Goal: Book appointment/travel/reservation

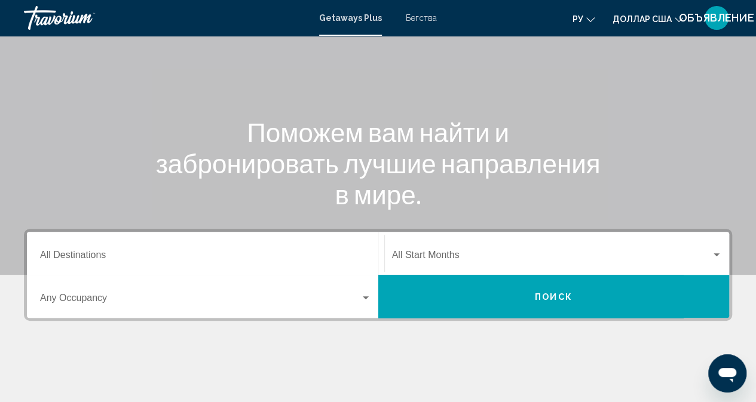
scroll to position [239, 0]
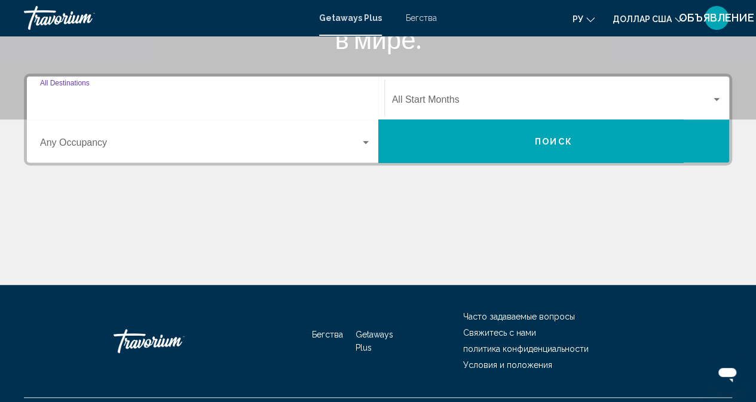
click at [105, 97] on input "Destination All Destinations" at bounding box center [205, 102] width 331 height 11
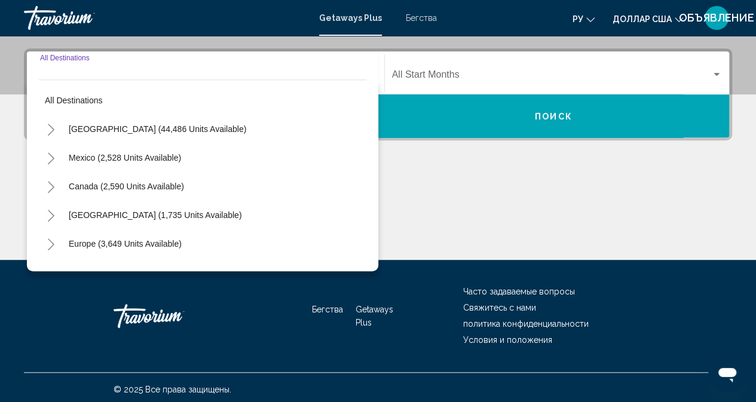
scroll to position [268, 0]
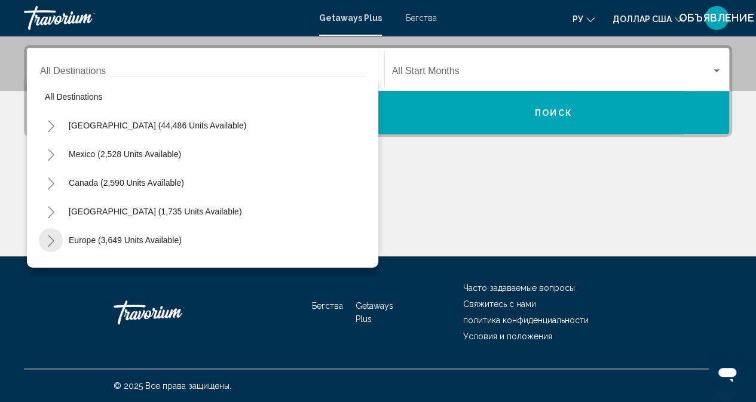
click at [50, 241] on icon "Toggle Europe (3,649 units available)" at bounding box center [51, 241] width 9 height 12
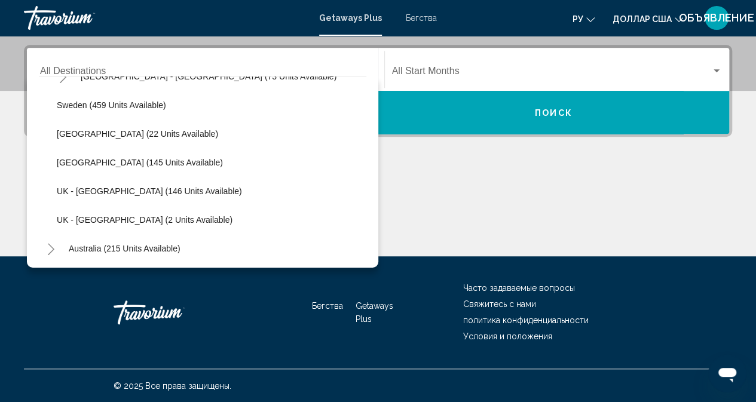
scroll to position [538, 0]
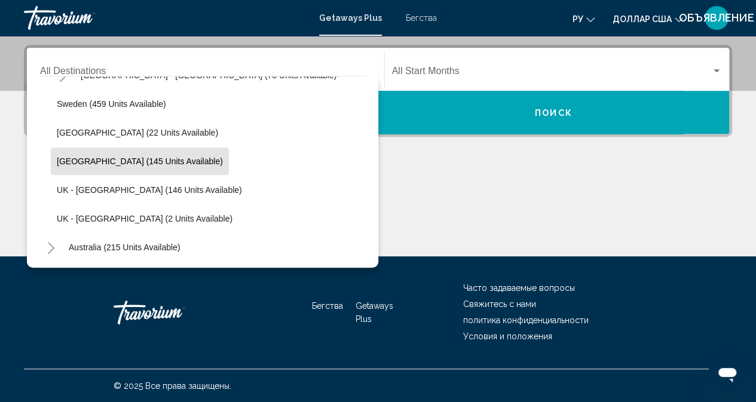
click at [94, 162] on span "[GEOGRAPHIC_DATA] (145 units available)" at bounding box center [140, 161] width 166 height 10
type input "**********"
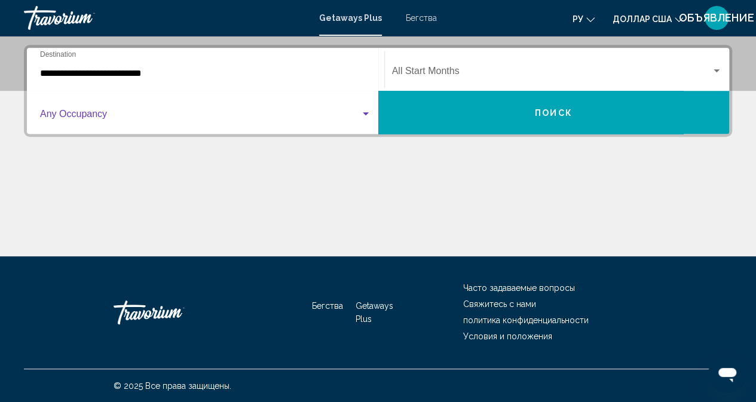
click at [102, 118] on span "Виджет поиска" at bounding box center [200, 116] width 320 height 11
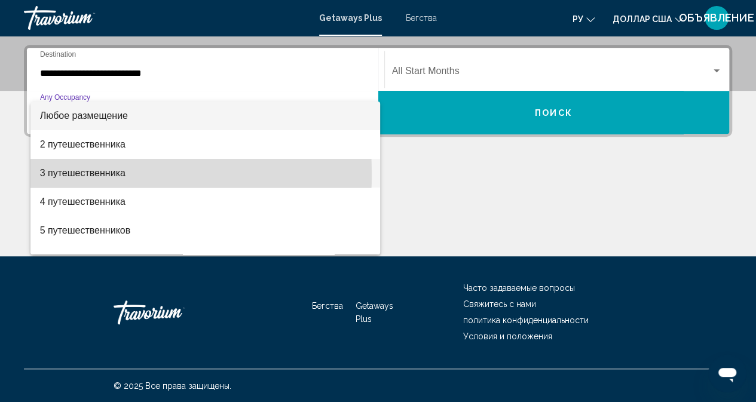
click at [76, 174] on font "3 путешественника" at bounding box center [82, 173] width 85 height 10
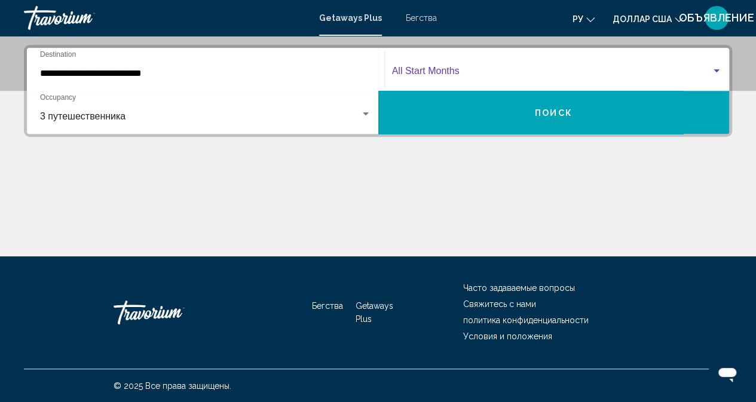
click at [447, 73] on span "Виджет поиска" at bounding box center [552, 73] width 320 height 11
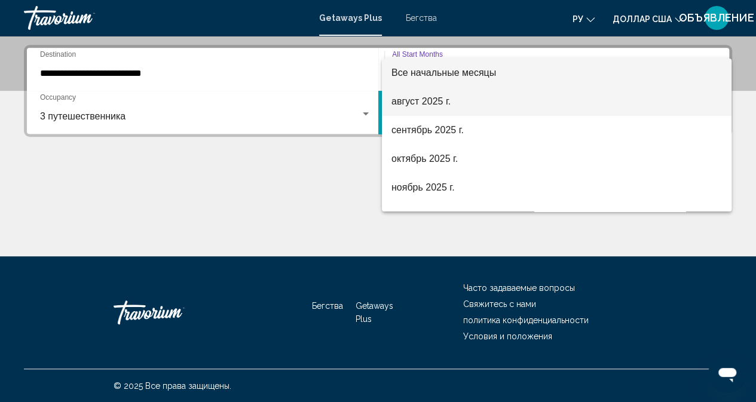
click at [438, 99] on font "август 2025 г." at bounding box center [420, 101] width 59 height 10
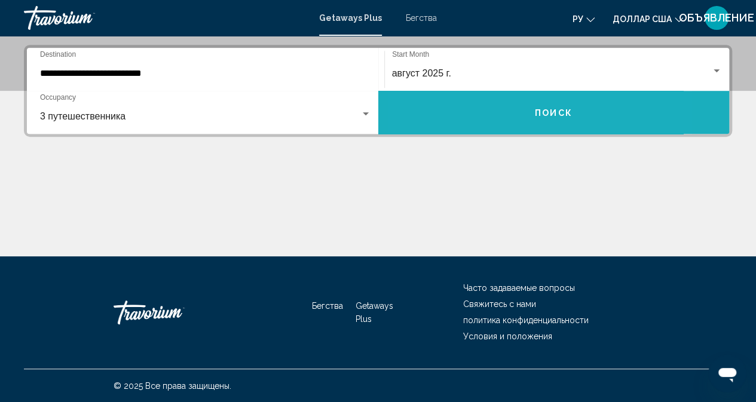
click at [483, 101] on button "Поиск" at bounding box center [553, 112] width 351 height 43
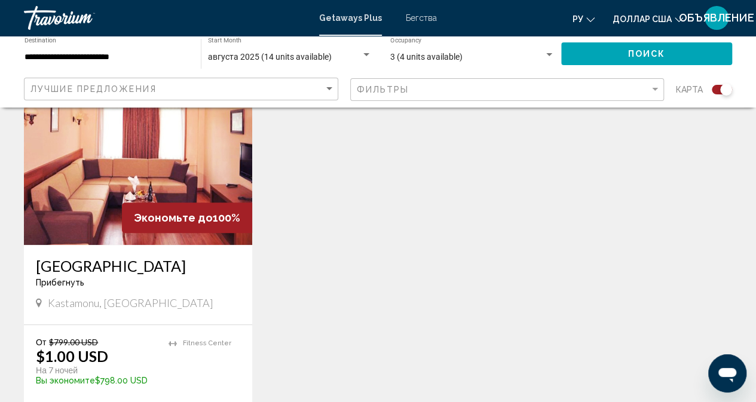
scroll to position [478, 0]
click at [155, 155] on img "Основное содержание" at bounding box center [138, 149] width 228 height 191
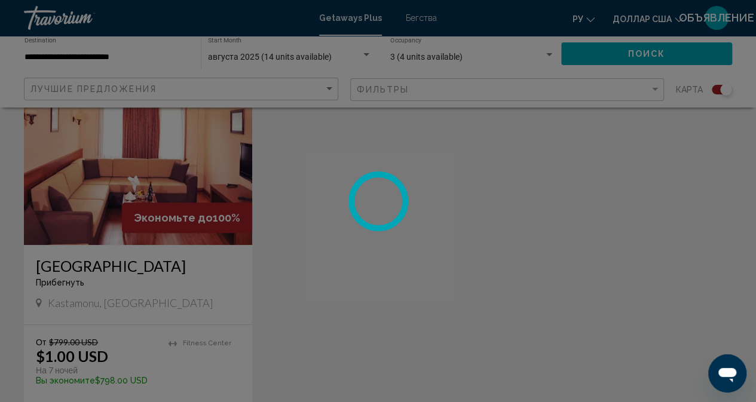
scroll to position [118, 0]
